Goal: Check status: Check status

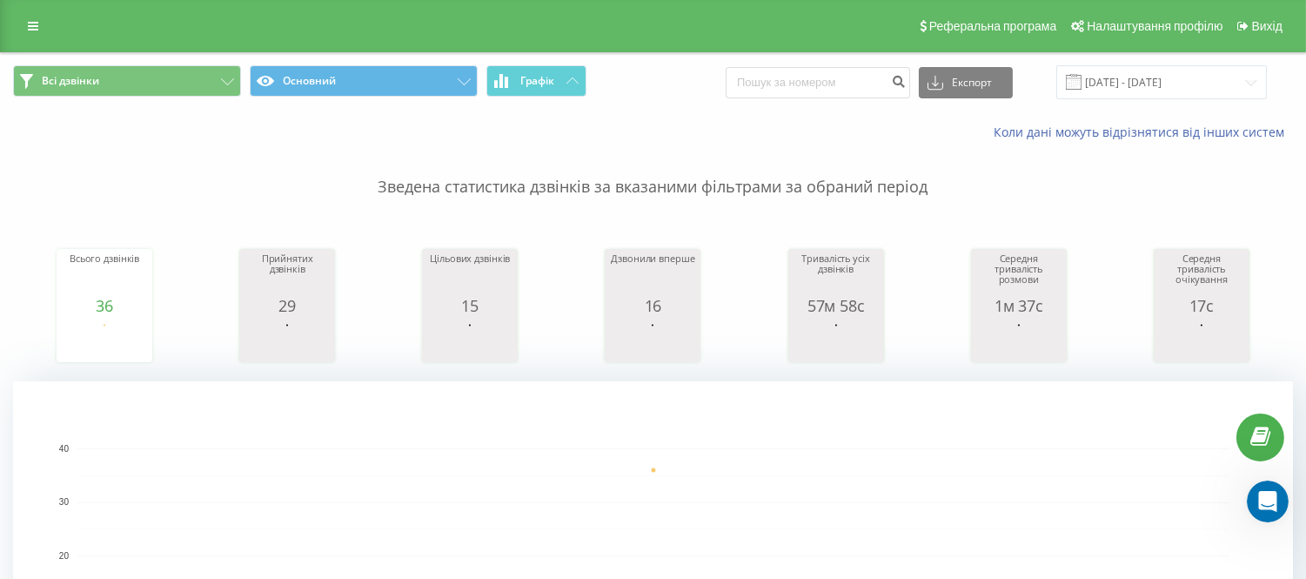
scroll to position [1533, 0]
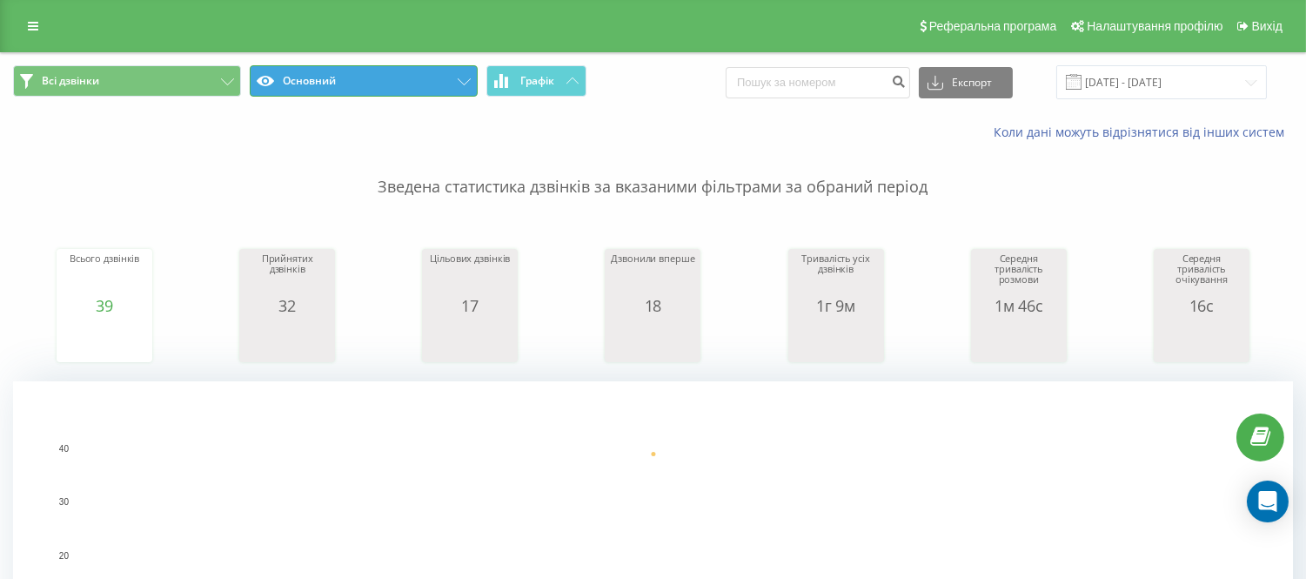
click at [393, 76] on button "Основний" at bounding box center [364, 80] width 228 height 31
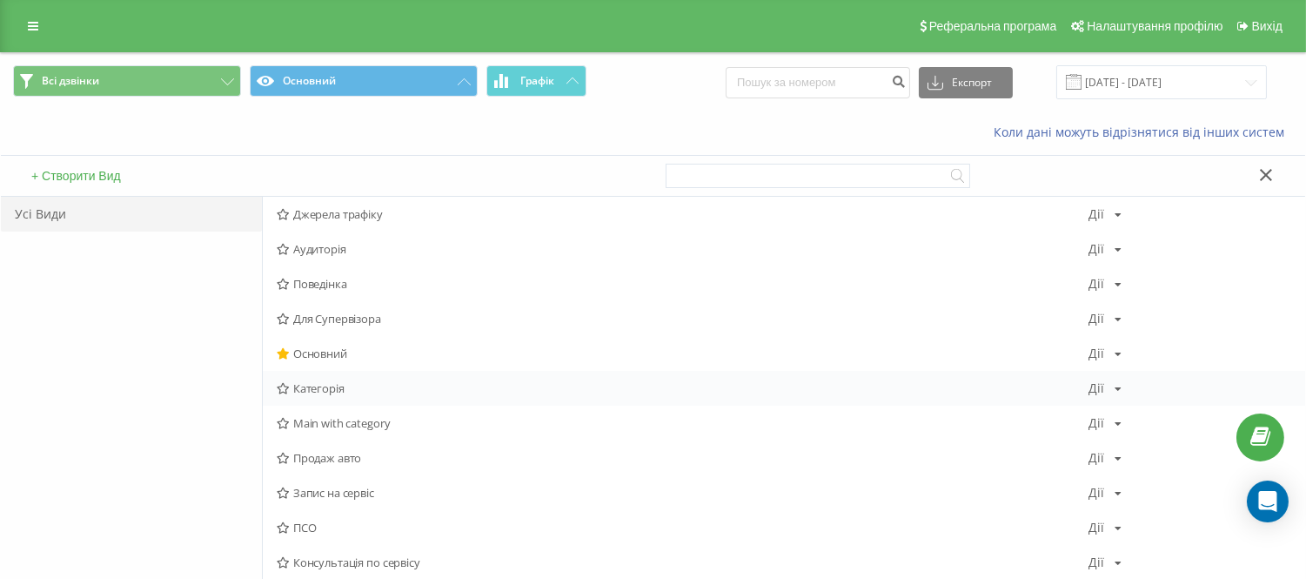
click at [319, 383] on span "Категорія" at bounding box center [683, 388] width 812 height 12
